Goal: Task Accomplishment & Management: Use online tool/utility

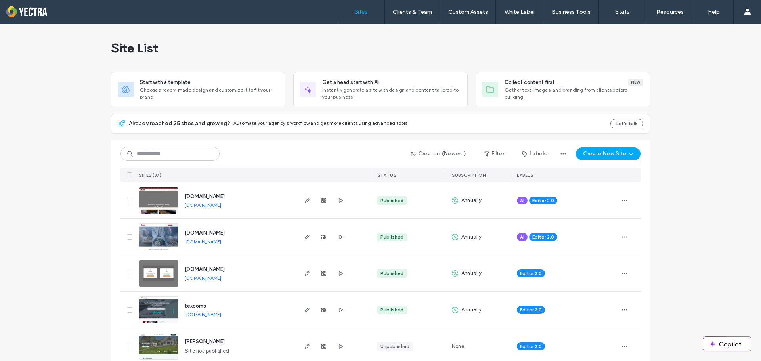
scroll to position [1179, 0]
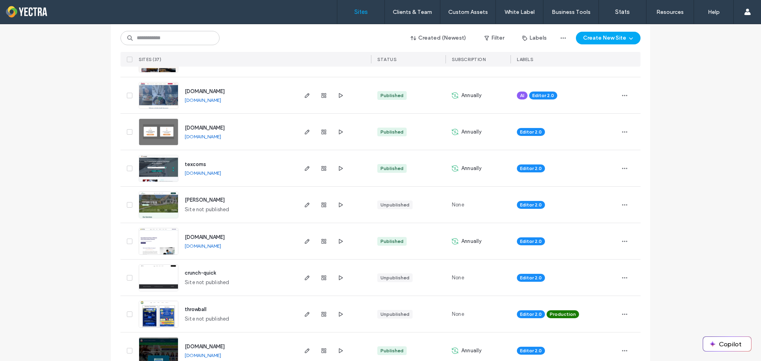
scroll to position [217, 0]
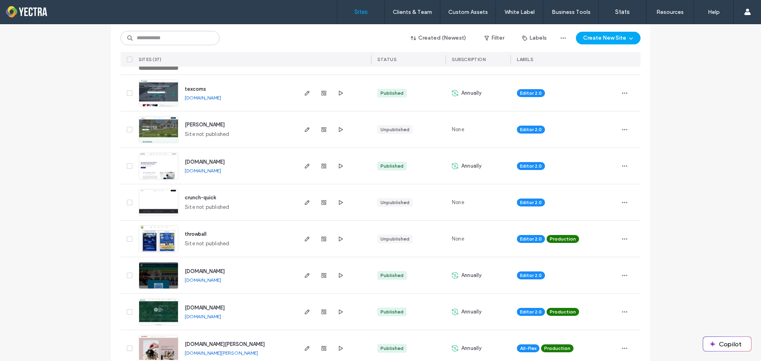
click at [151, 242] on img at bounding box center [158, 253] width 39 height 54
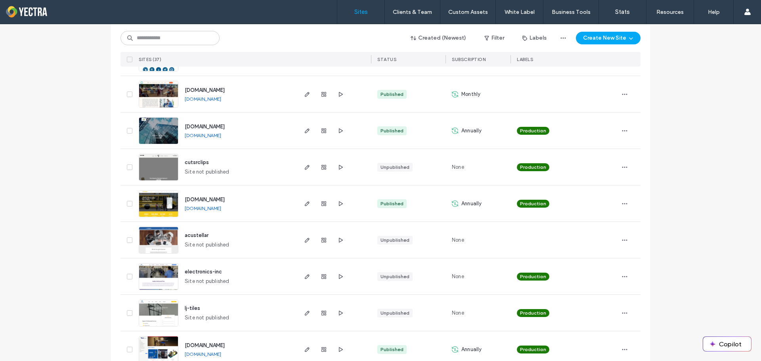
scroll to position [1110, 0]
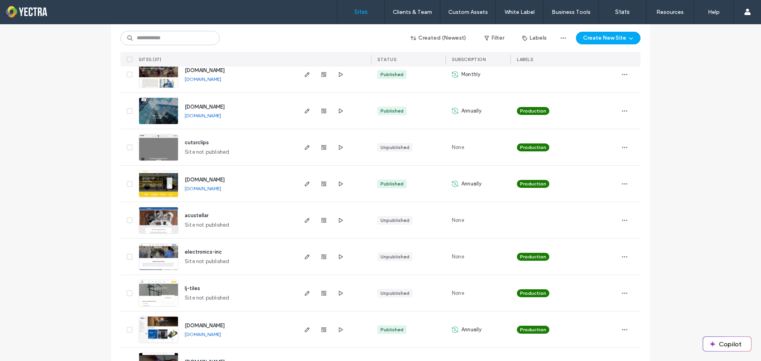
click at [164, 244] on img at bounding box center [158, 271] width 39 height 54
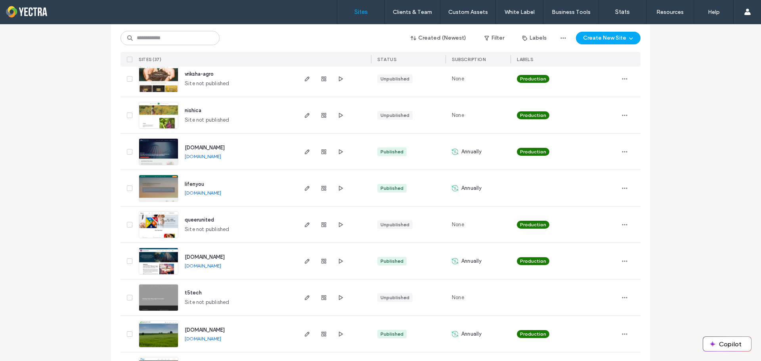
scroll to position [122, 0]
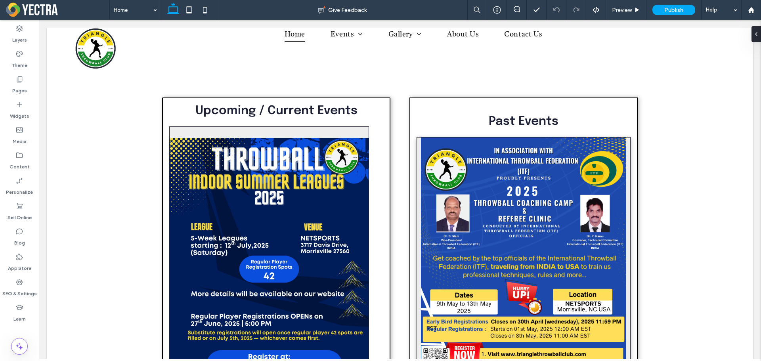
click at [674, 7] on span "Publish" at bounding box center [673, 10] width 19 height 7
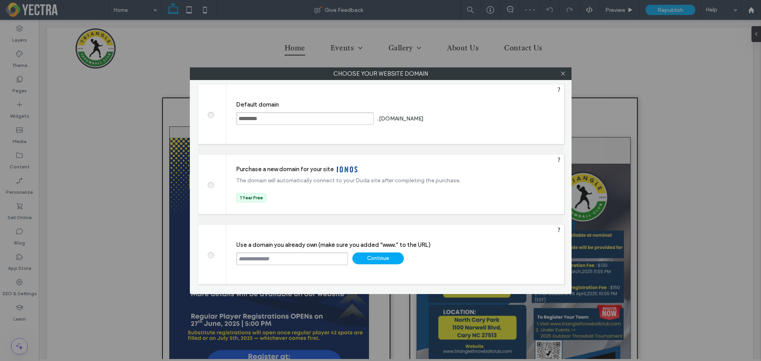
click at [308, 256] on input "text" at bounding box center [292, 258] width 112 height 13
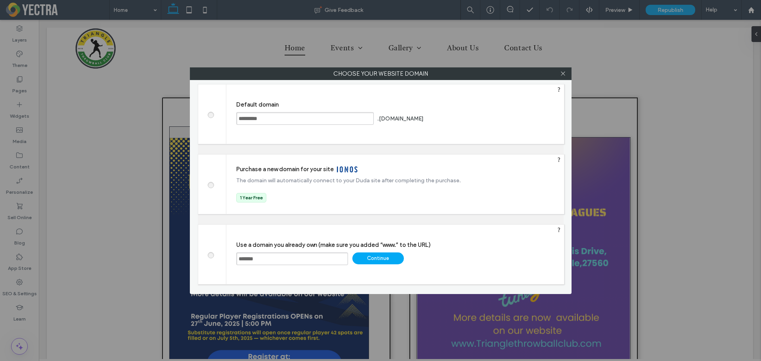
type input "**********"
click at [389, 254] on div "Continue" at bounding box center [377, 258] width 51 height 12
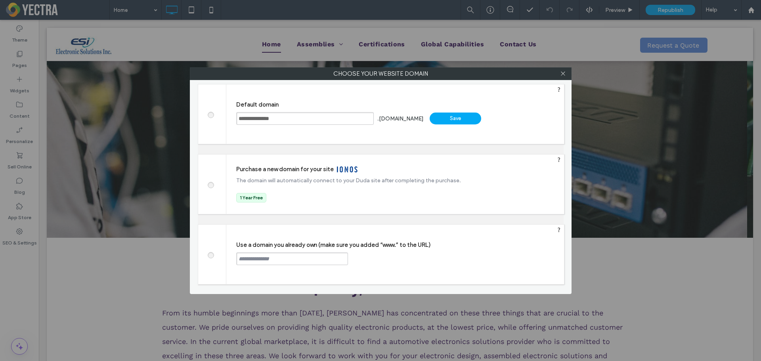
click at [332, 254] on input "text" at bounding box center [292, 258] width 112 height 13
type input "**********"
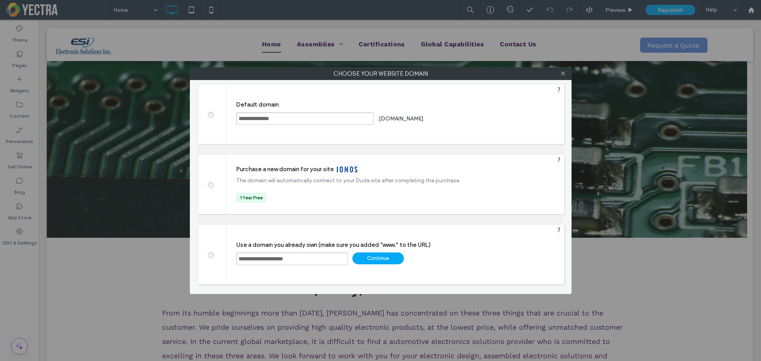
click at [378, 257] on div "Continue" at bounding box center [377, 258] width 51 height 12
